Goal: Task Accomplishment & Management: Manage account settings

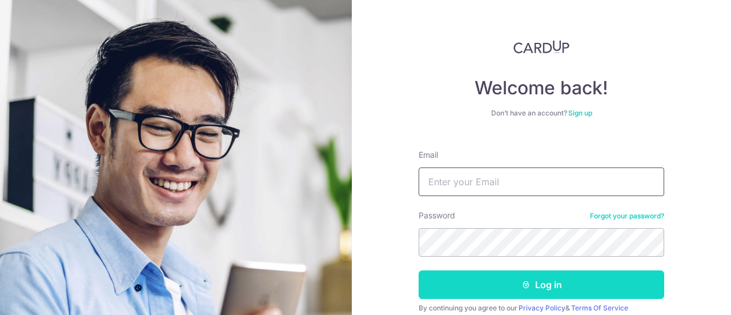
type input "[EMAIL_ADDRESS][DOMAIN_NAME]"
click at [493, 282] on button "Log in" at bounding box center [542, 284] width 246 height 29
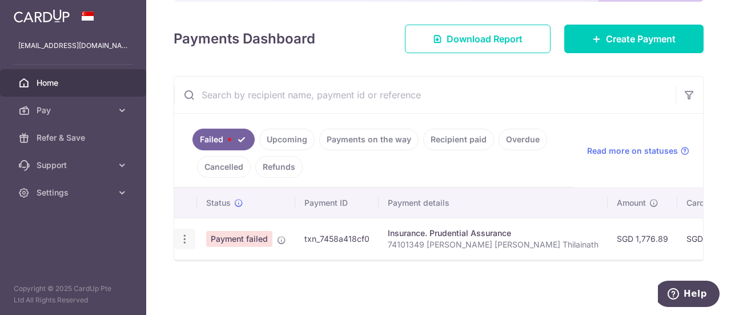
click at [183, 233] on icon "button" at bounding box center [185, 239] width 12 height 12
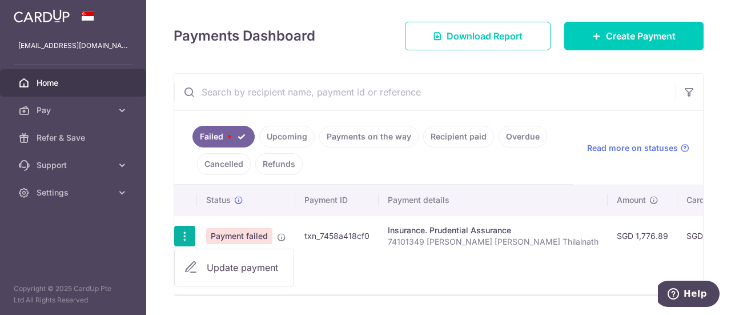
click at [411, 269] on div "Status Payment ID Payment details Amount CardUp fee Total amt. Charge date Due …" at bounding box center [438, 239] width 529 height 109
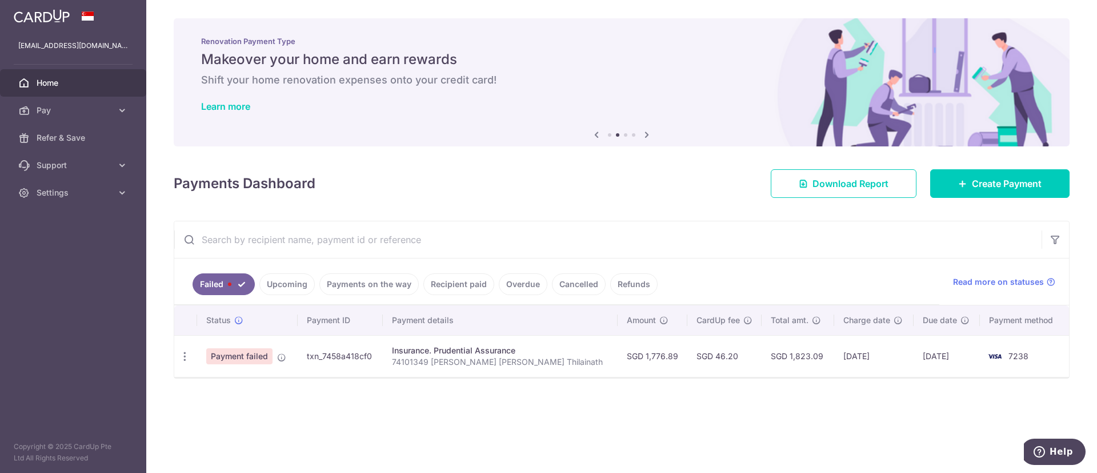
click at [531, 314] on div "× Pause Schedule Pause all future payments in this series Pause just this one p…" at bounding box center [621, 236] width 951 height 473
click at [191, 314] on div "Update payment" at bounding box center [184, 356] width 21 height 21
click at [187, 314] on icon "button" at bounding box center [185, 356] width 12 height 12
click at [214, 314] on span "Update payment" at bounding box center [246, 388] width 78 height 14
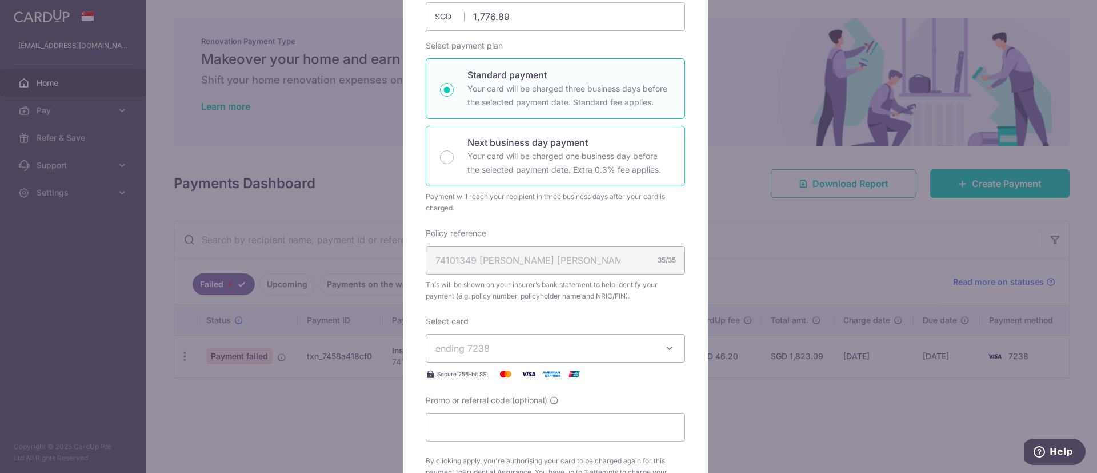
scroll to position [171, 0]
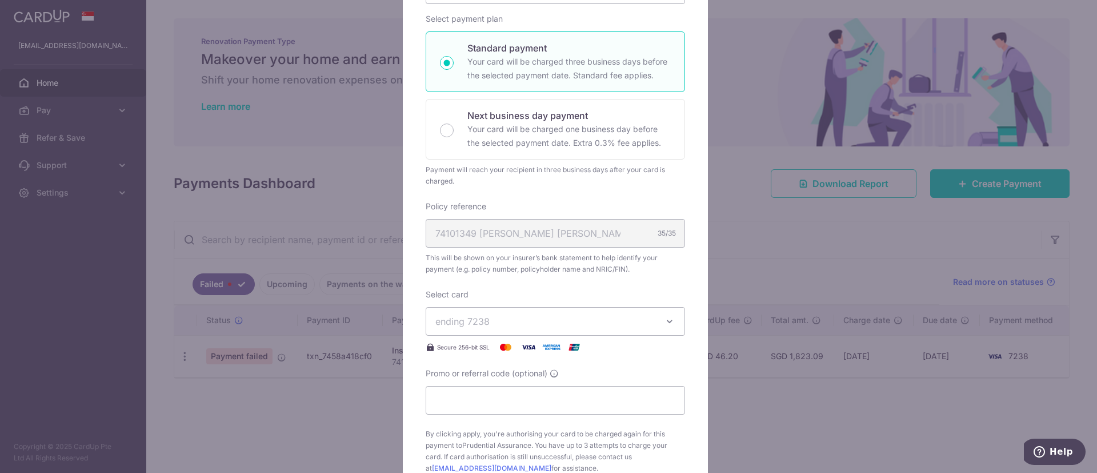
click at [523, 314] on span "ending 7238" at bounding box center [544, 321] width 219 height 14
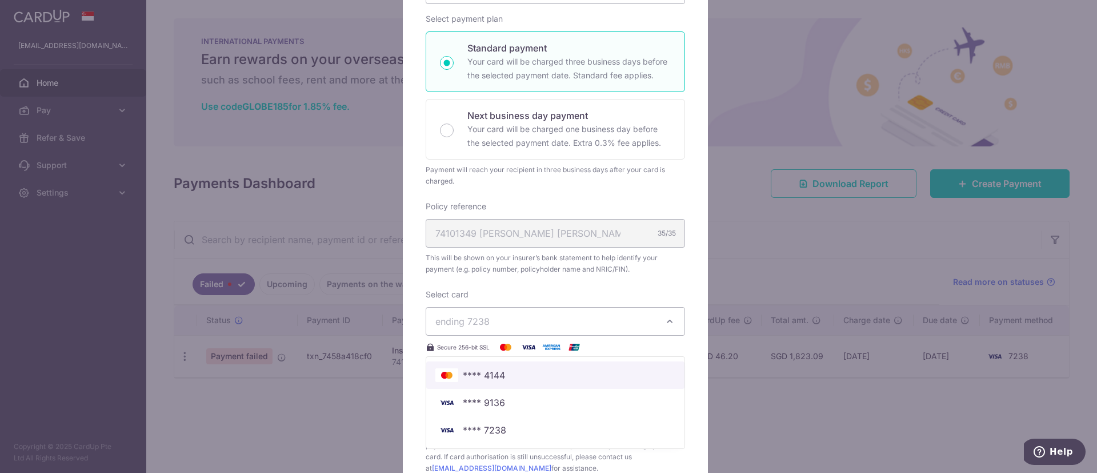
click at [511, 314] on span "**** 4144" at bounding box center [555, 375] width 240 height 14
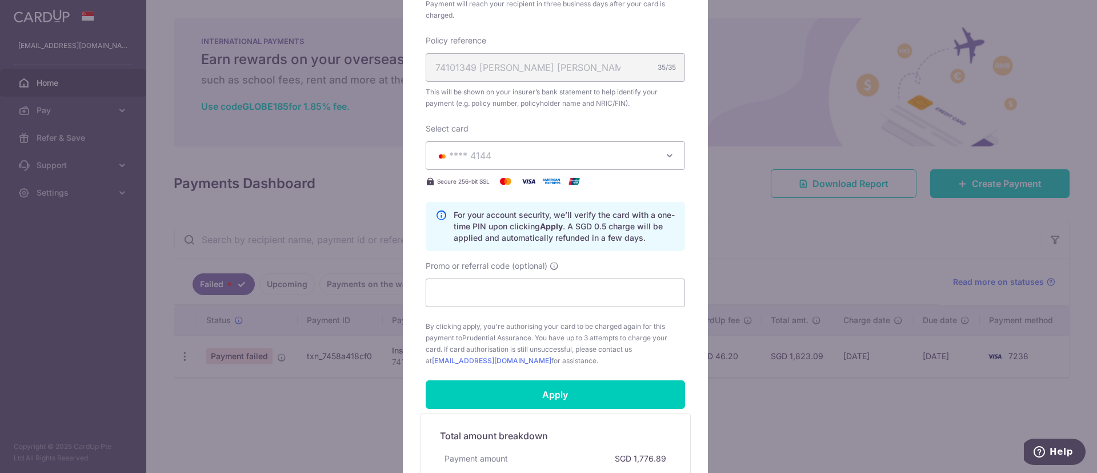
scroll to position [343, 0]
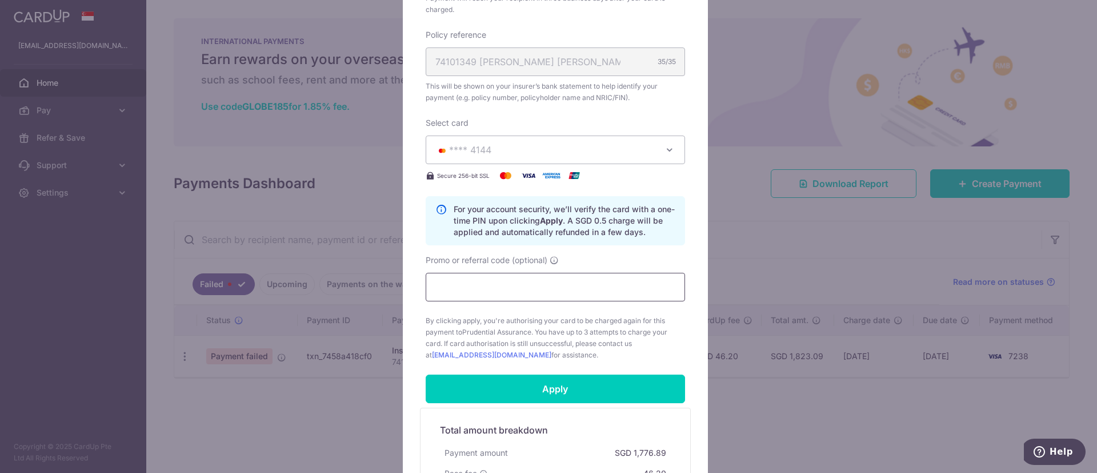
click at [518, 297] on input "Promo or referral code (optional)" at bounding box center [555, 287] width 259 height 29
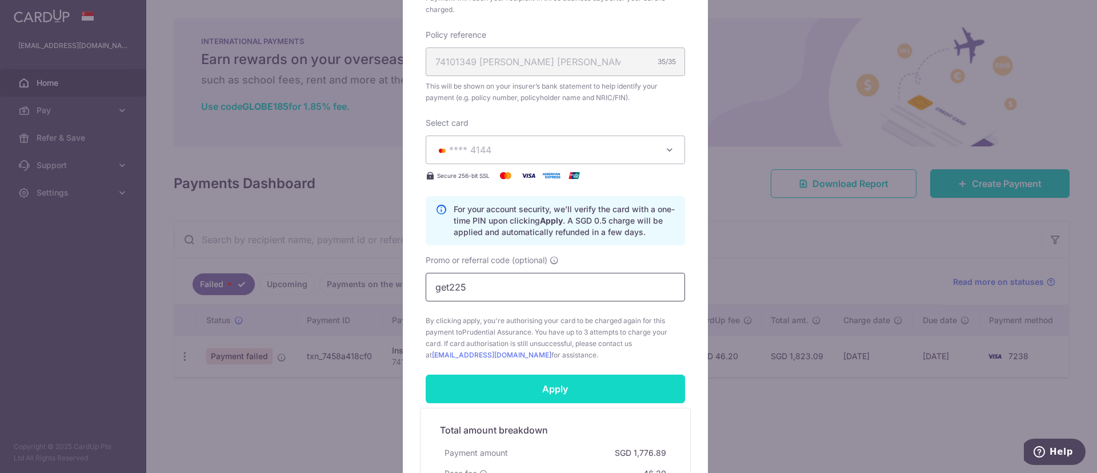
type input "get225"
click at [518, 314] on input "Apply" at bounding box center [555, 388] width 259 height 29
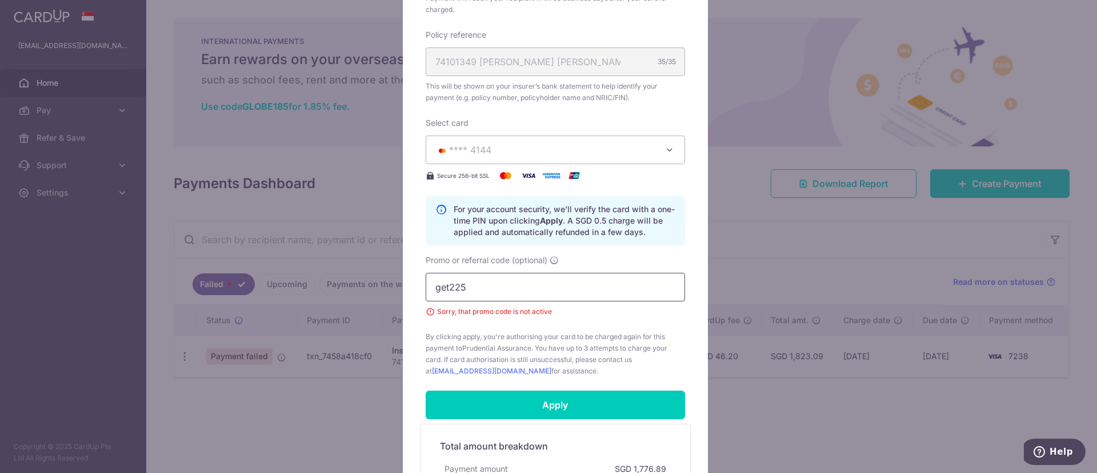
drag, startPoint x: 491, startPoint y: 286, endPoint x: 359, endPoint y: 279, distance: 132.2
click at [359, 279] on div "Edit payment By clicking apply, you will make changes to all payments to Pruden…" at bounding box center [548, 236] width 1097 height 473
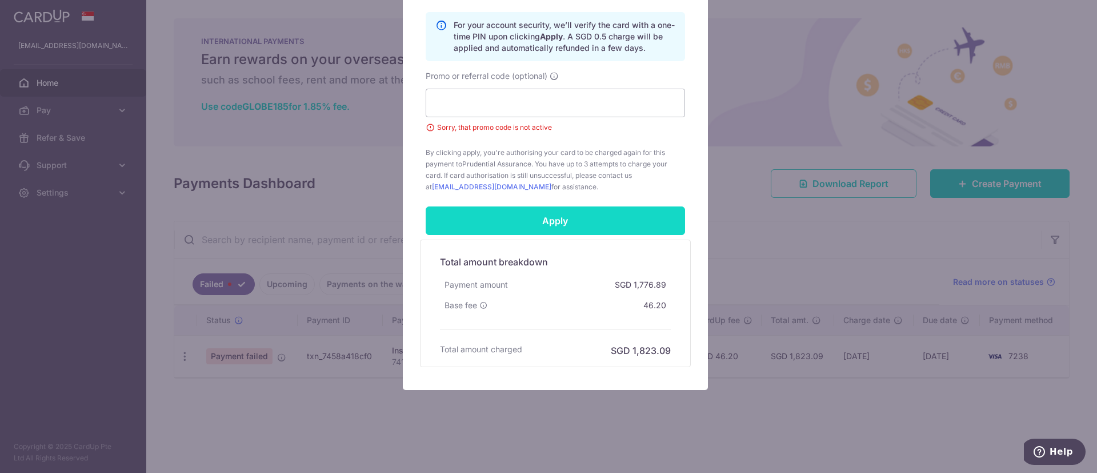
click at [572, 225] on input "Apply" at bounding box center [555, 220] width 259 height 29
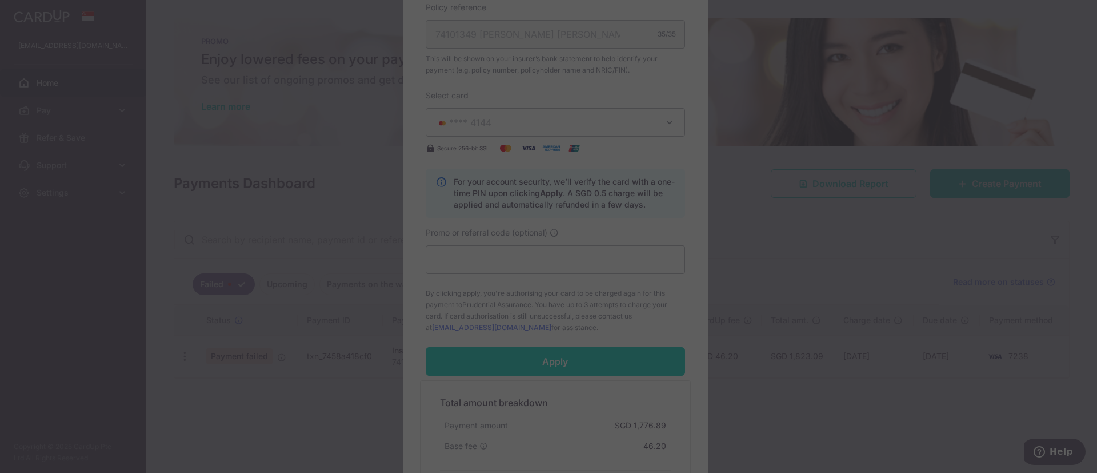
scroll to position [254, 0]
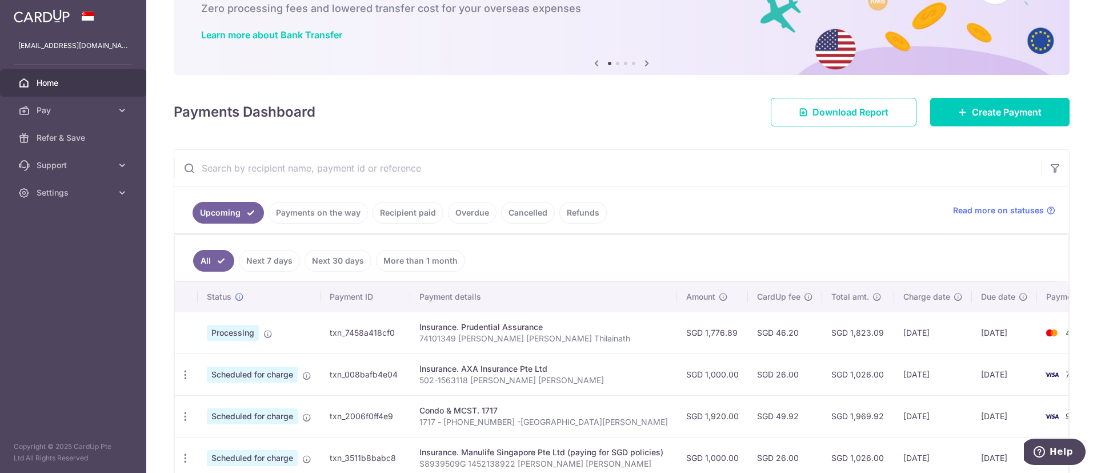
scroll to position [86, 0]
